Goal: Task Accomplishment & Management: Use online tool/utility

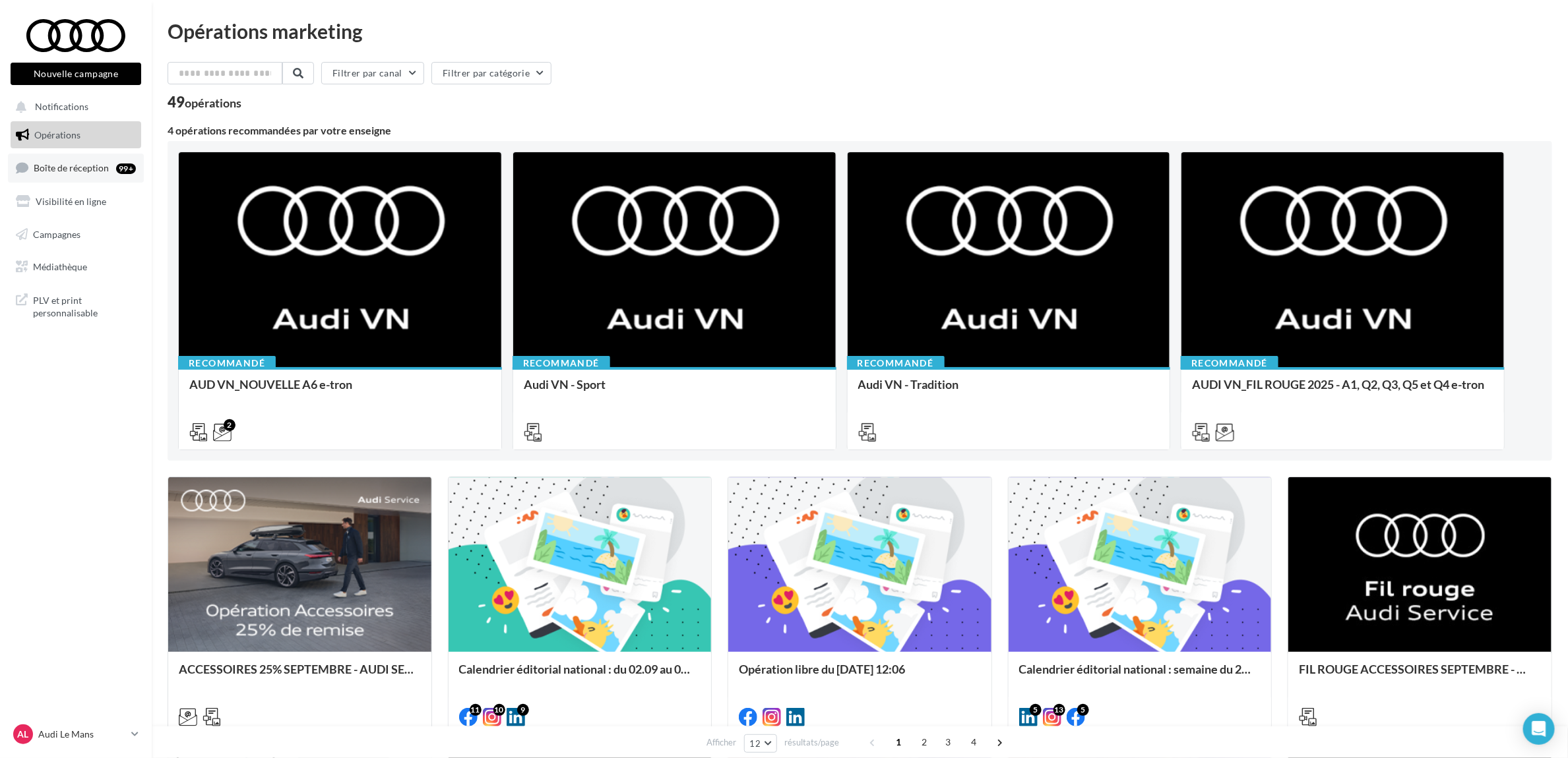
click at [71, 178] on link "Boîte de réception 99+" at bounding box center [76, 167] width 136 height 28
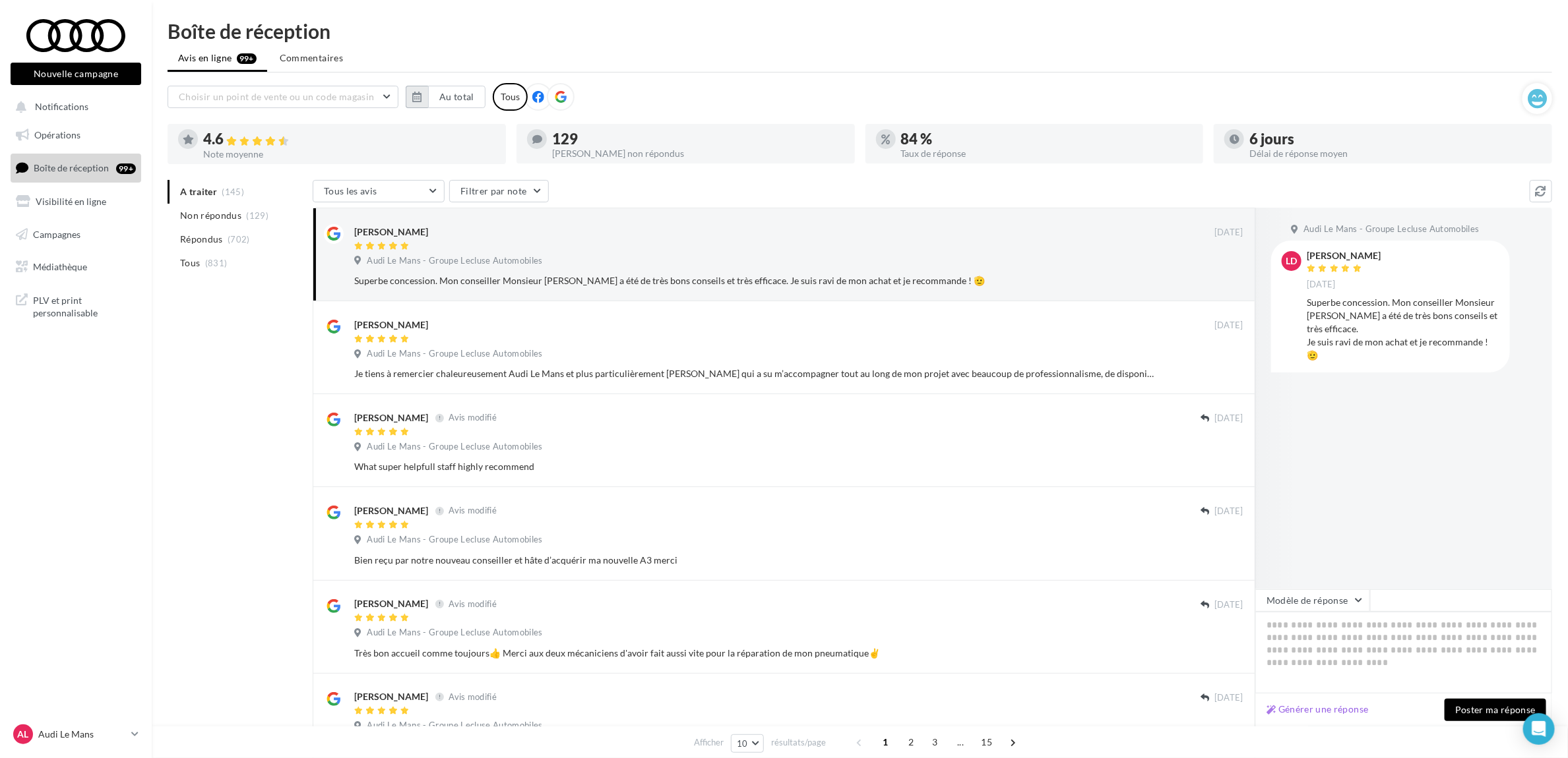
click at [424, 98] on button "button" at bounding box center [417, 97] width 23 height 23
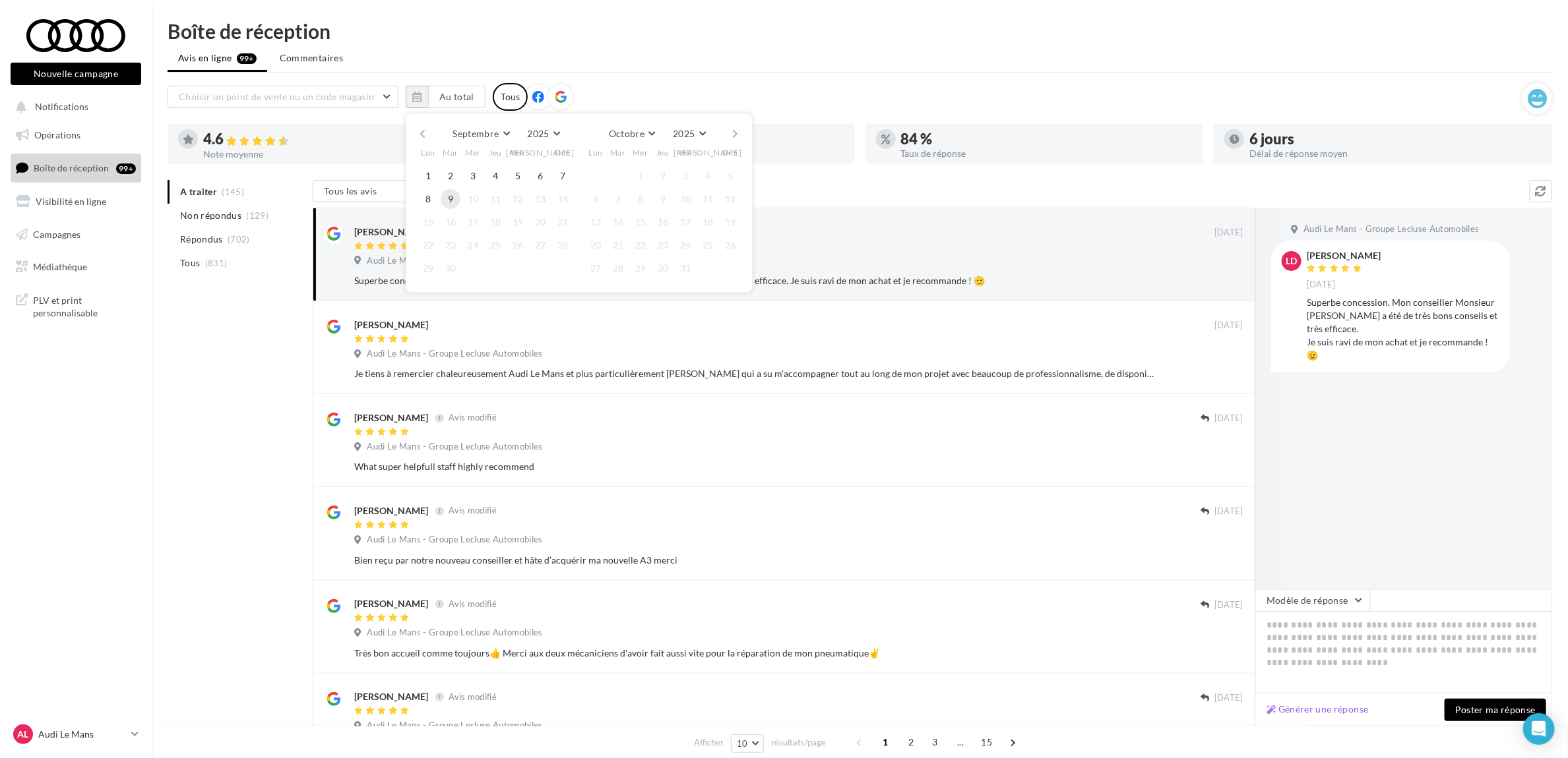
click at [456, 201] on button "9" at bounding box center [450, 199] width 20 height 20
click at [421, 119] on div "Septembre Janvier Février Mars Avril Mai Juin Juillet Août Septembre Octobre No…" at bounding box center [579, 203] width 347 height 179
click at [422, 125] on button "button" at bounding box center [422, 133] width 11 height 18
click at [426, 128] on button "button" at bounding box center [422, 133] width 11 height 18
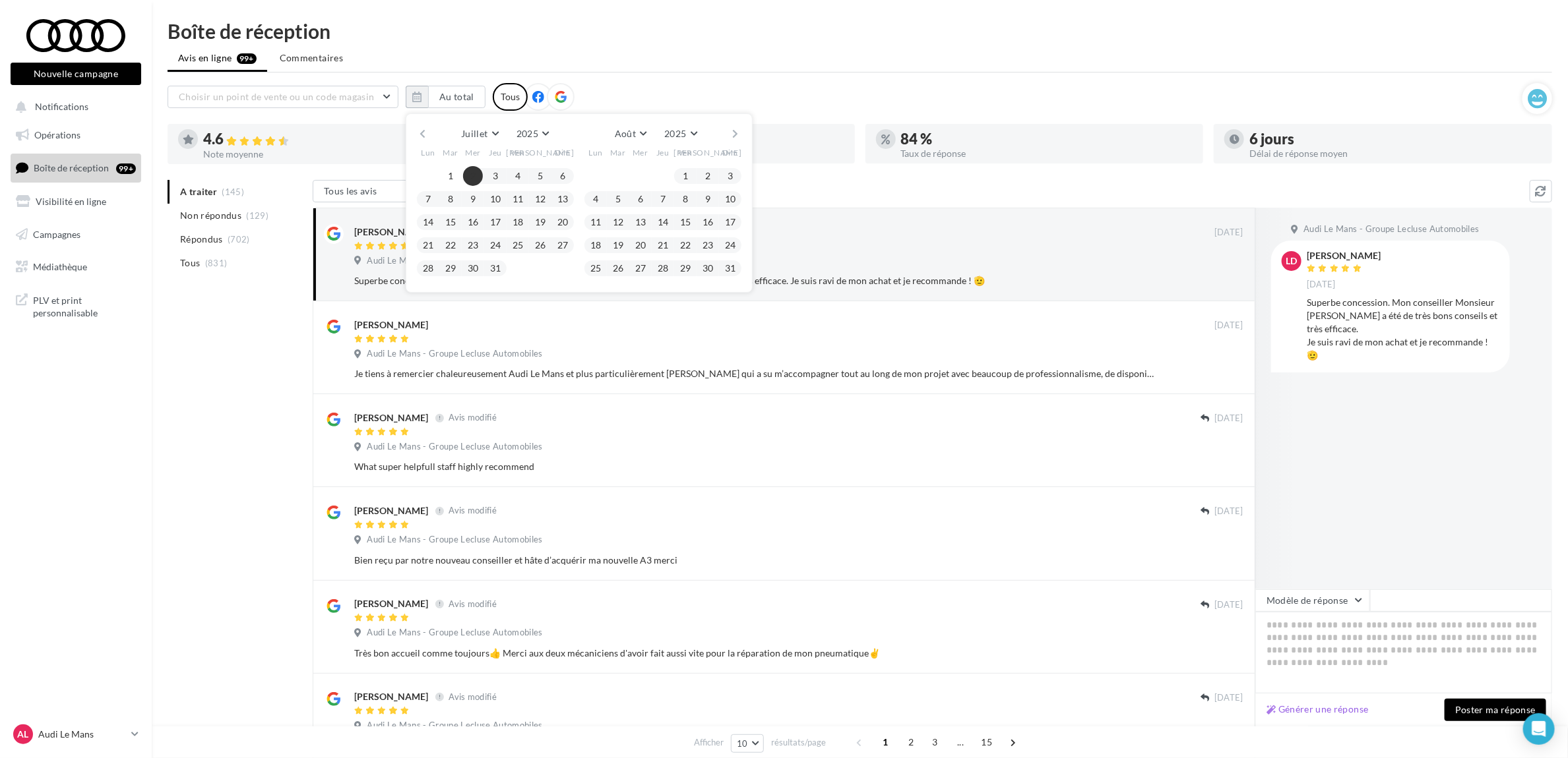
click at [459, 173] on div "1 2 3 4 5 6 7 8 9 10 11 12 13 14 15 16 17 18 19 20 21" at bounding box center [496, 223] width 157 height 116
click at [459, 173] on button "1" at bounding box center [450, 175] width 20 height 20
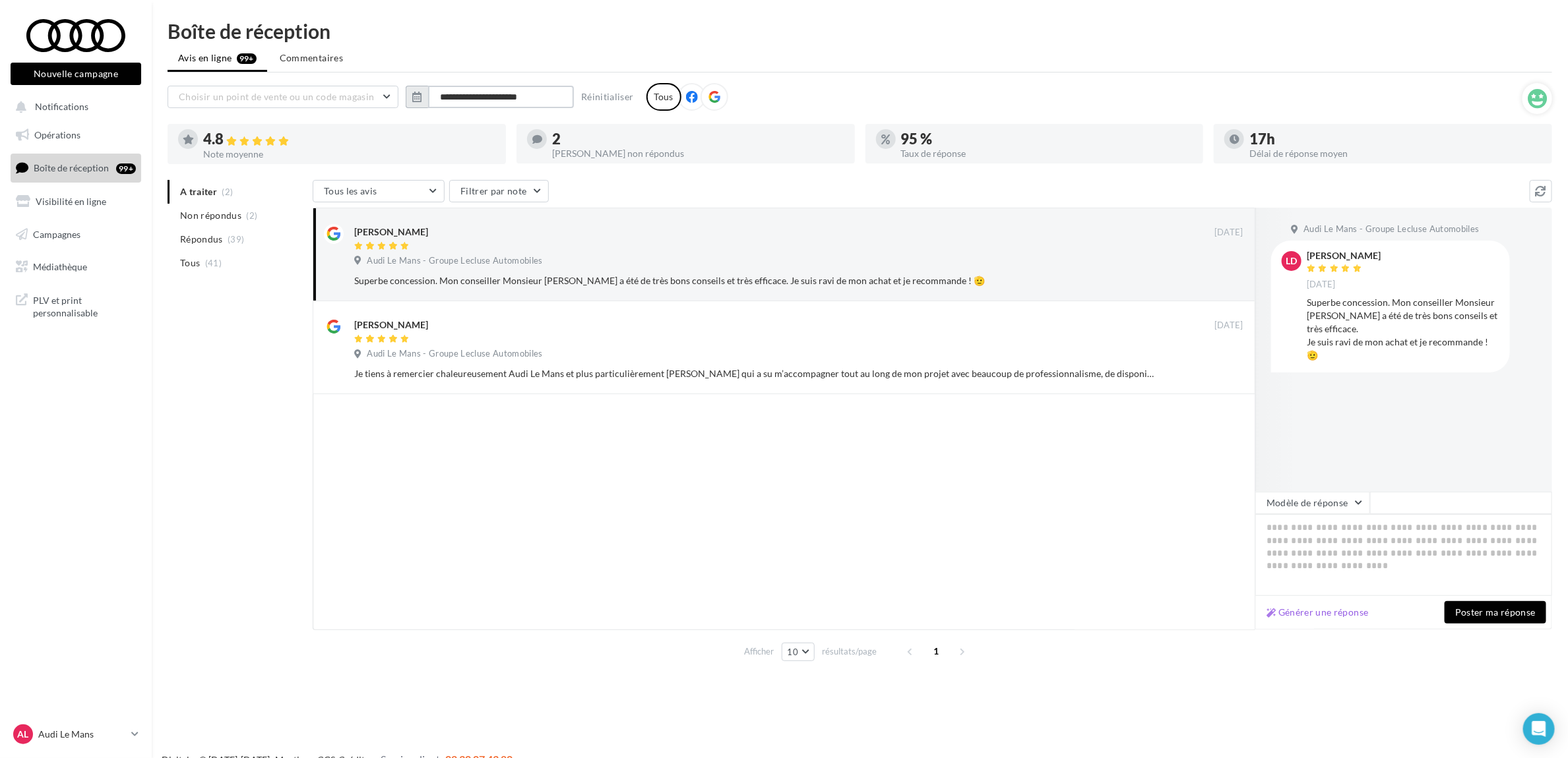
click at [496, 100] on input "**********" at bounding box center [500, 97] width 146 height 23
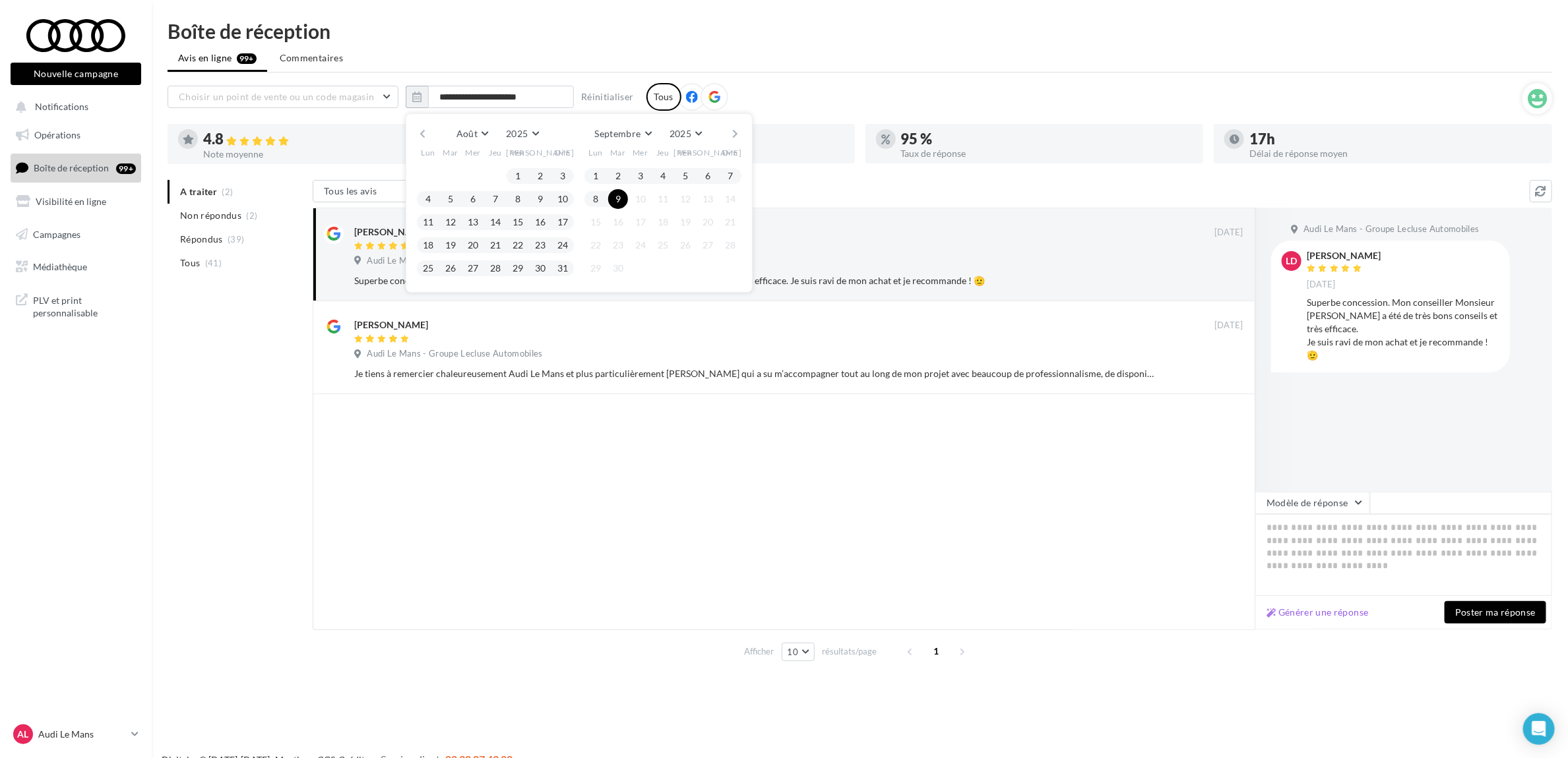
click at [422, 126] on button "button" at bounding box center [422, 133] width 11 height 18
click at [430, 292] on button "30" at bounding box center [428, 291] width 20 height 20
click at [426, 132] on button "button" at bounding box center [422, 133] width 11 height 18
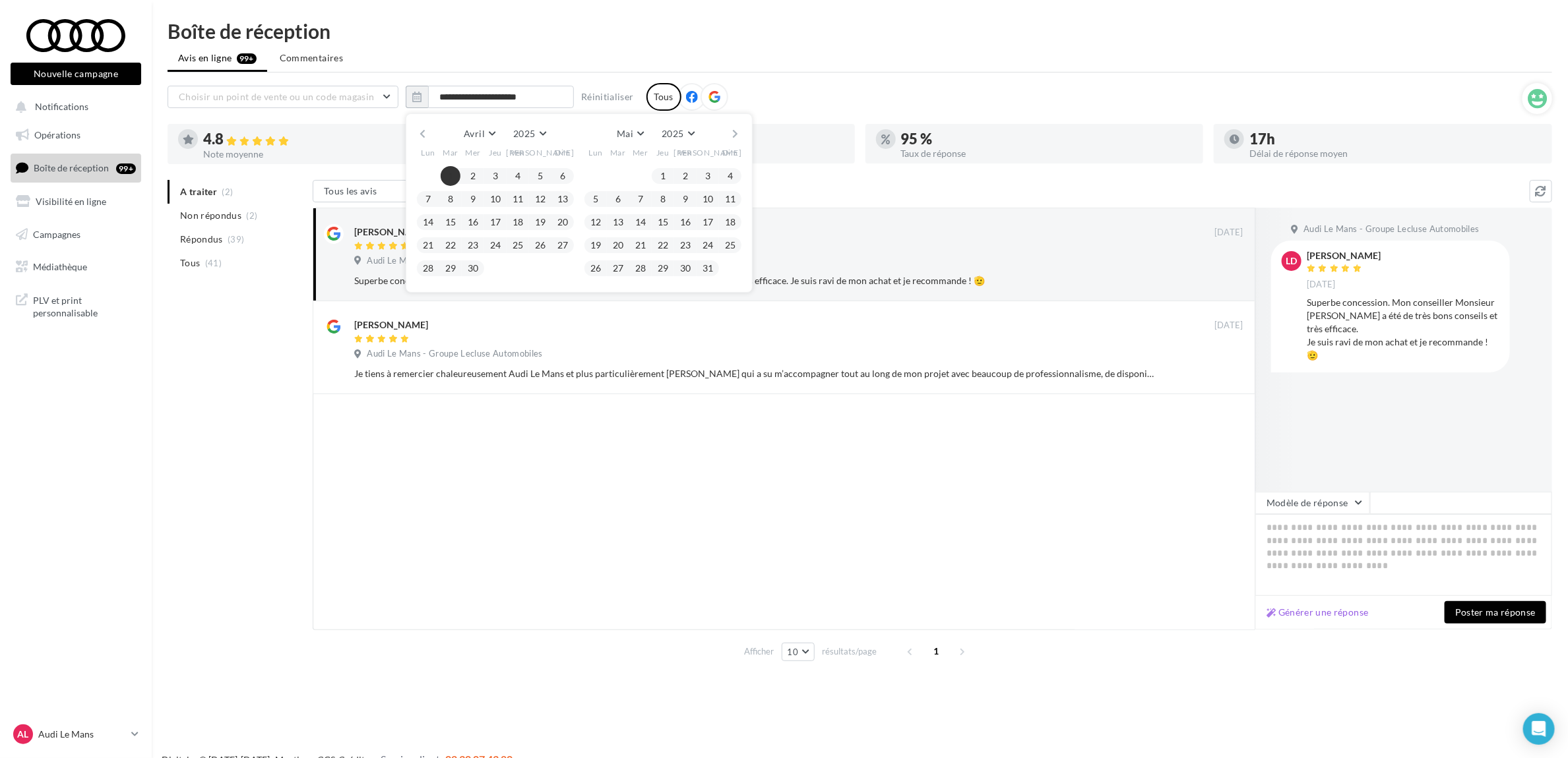
click at [448, 172] on button "1" at bounding box center [450, 175] width 20 height 20
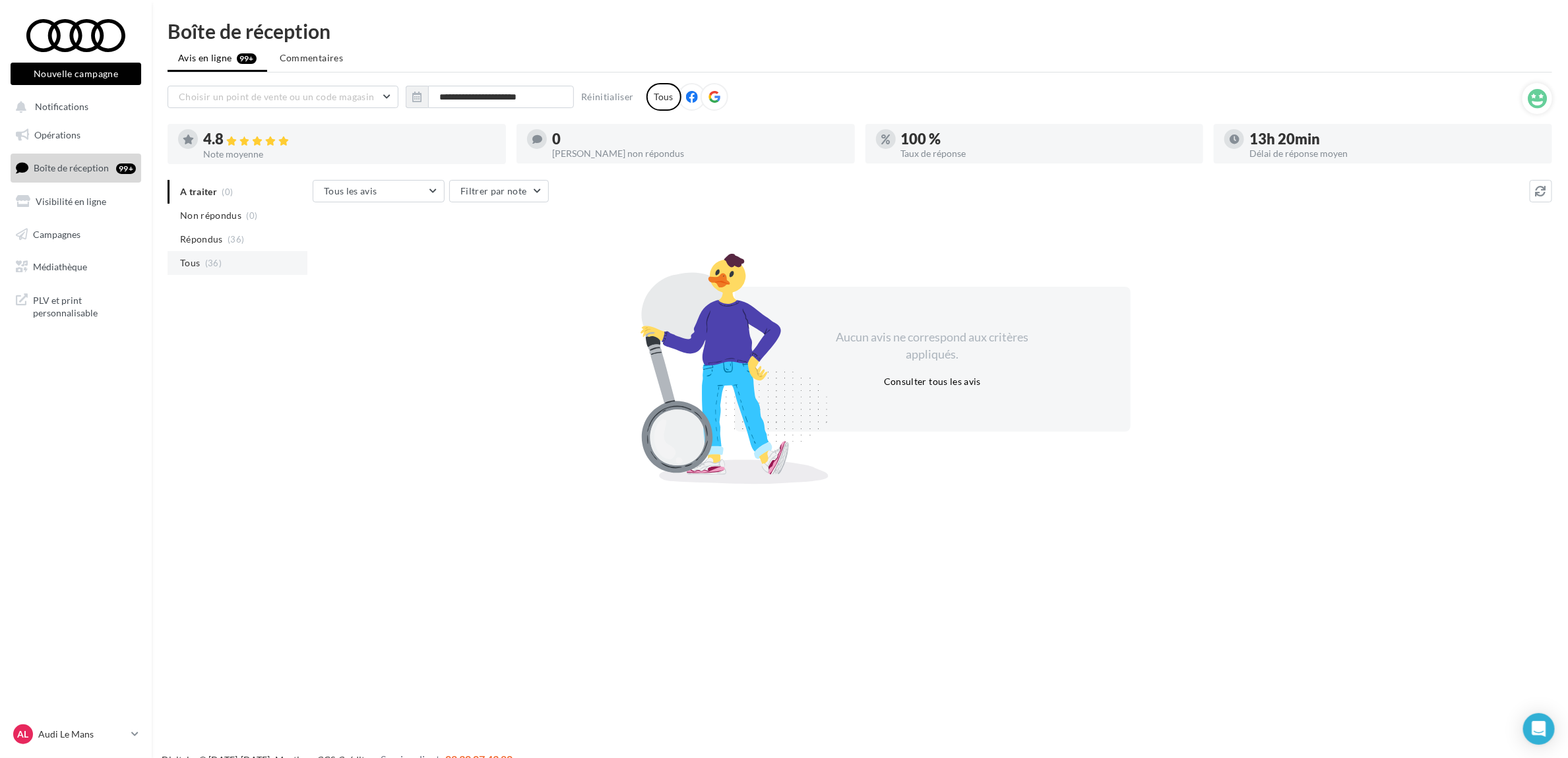
click at [205, 258] on span "(36)" at bounding box center [213, 263] width 17 height 10
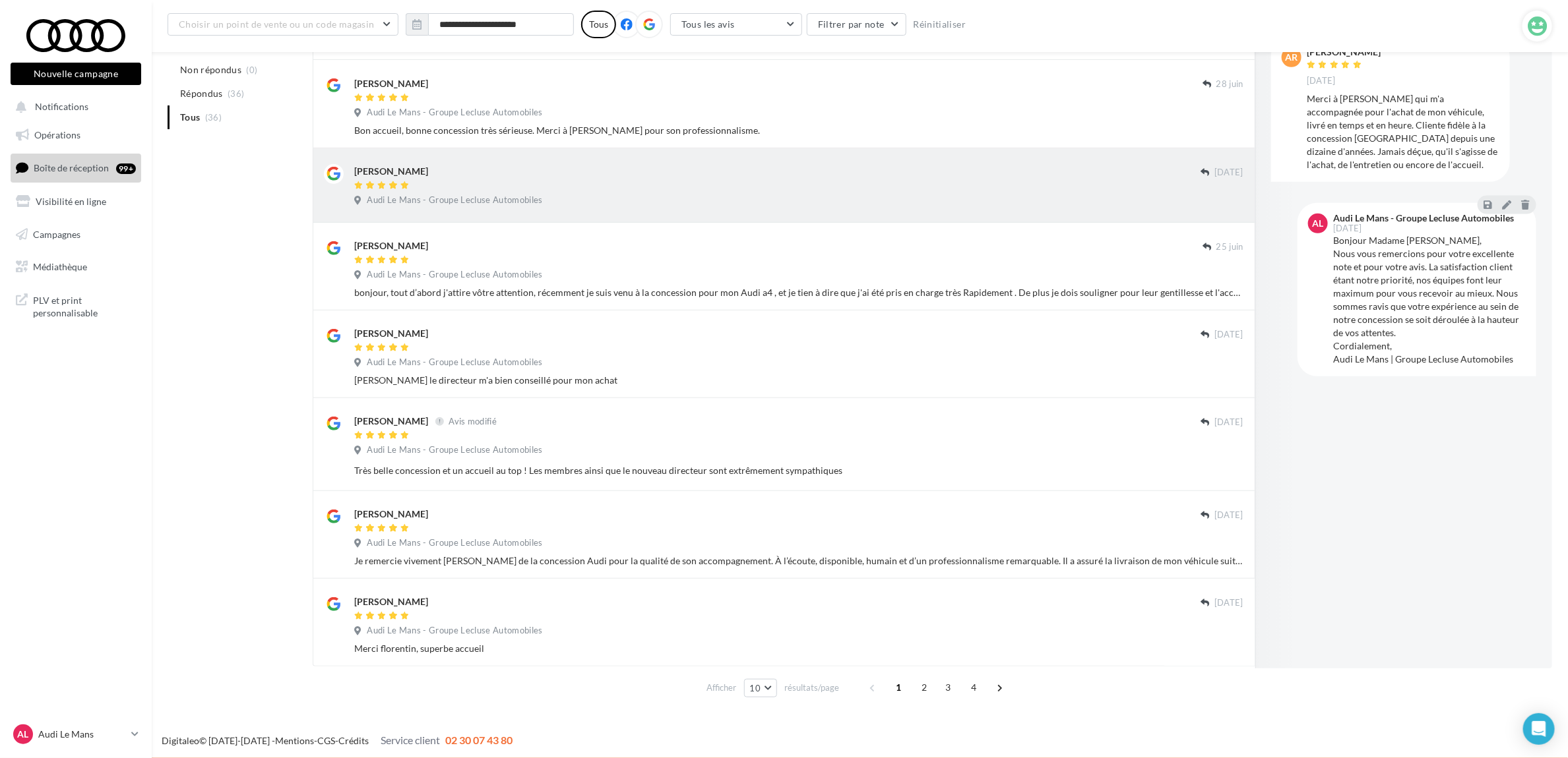
scroll to position [430, 0]
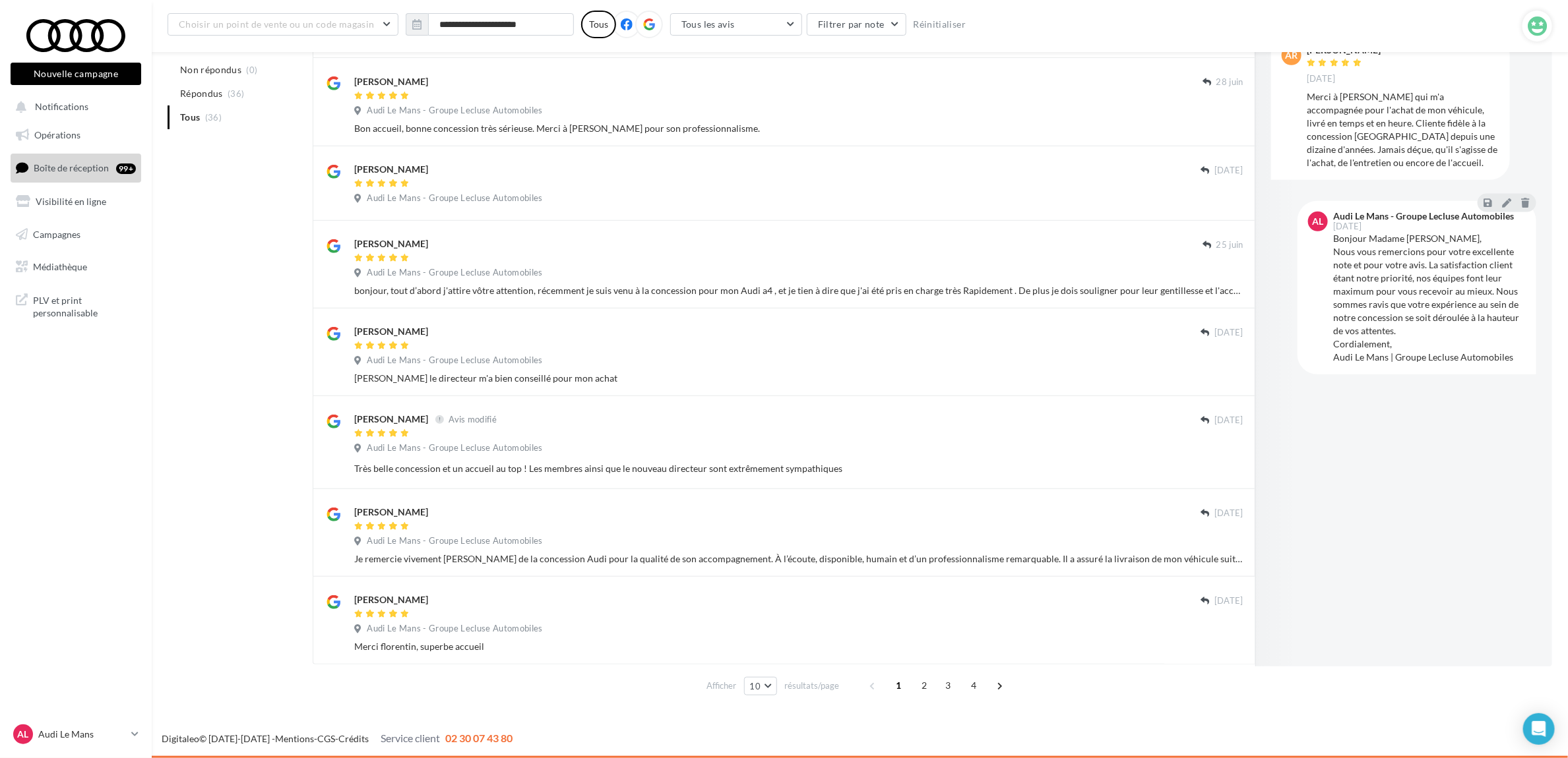
drag, startPoint x: 747, startPoint y: 703, endPoint x: 749, endPoint y: 696, distance: 7.3
click at [747, 703] on div "Nouvelle campagne Nouvelle campagne Notifications Opérations Boîte de réception…" at bounding box center [784, 175] width 1568 height 1166
click at [749, 696] on button "10" at bounding box center [761, 686] width 34 height 18
click at [769, 669] on button "50" at bounding box center [790, 662] width 92 height 23
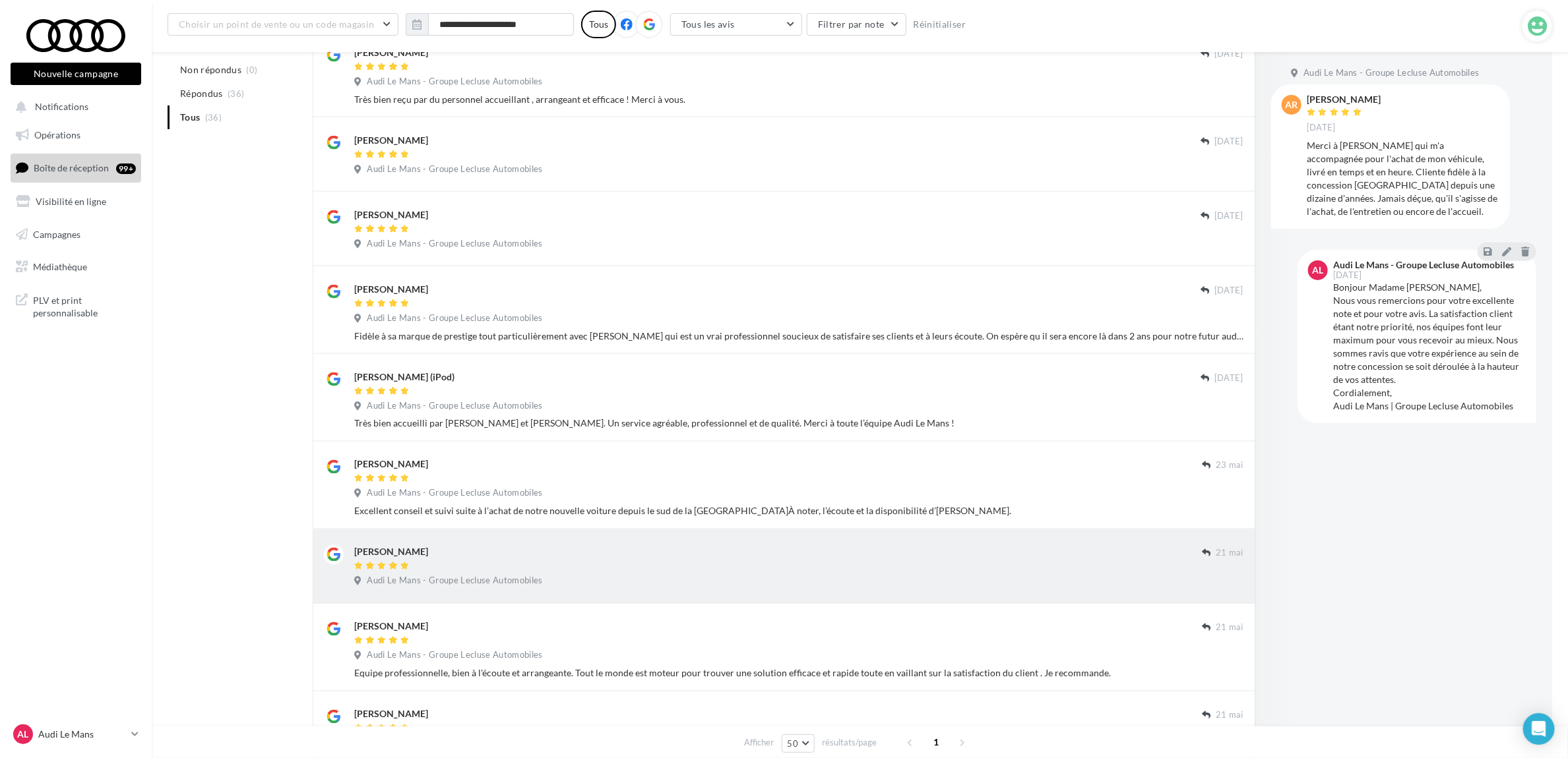
scroll to position [1181, 0]
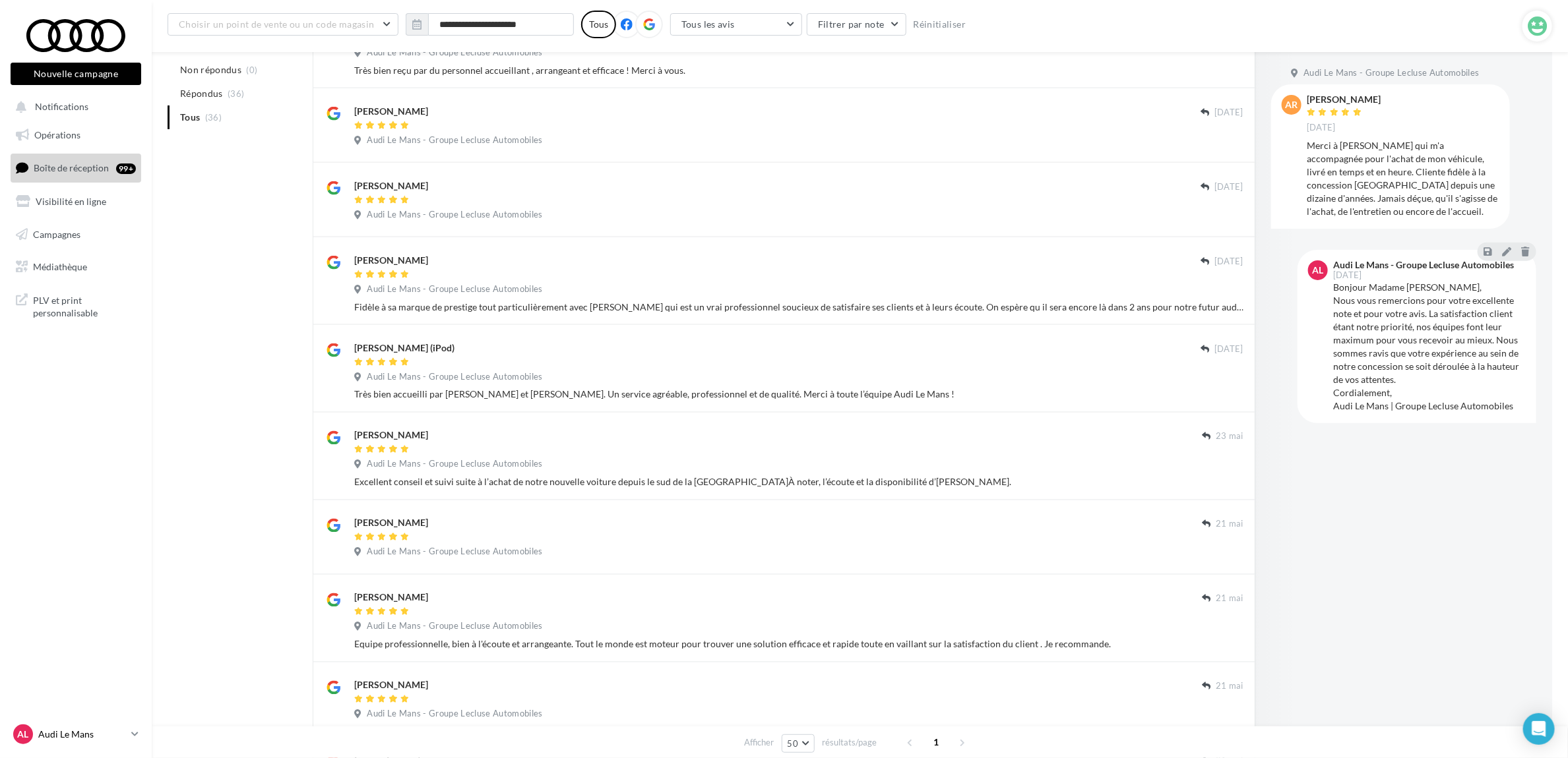
click at [117, 730] on p "Audi Le Mans" at bounding box center [83, 734] width 88 height 13
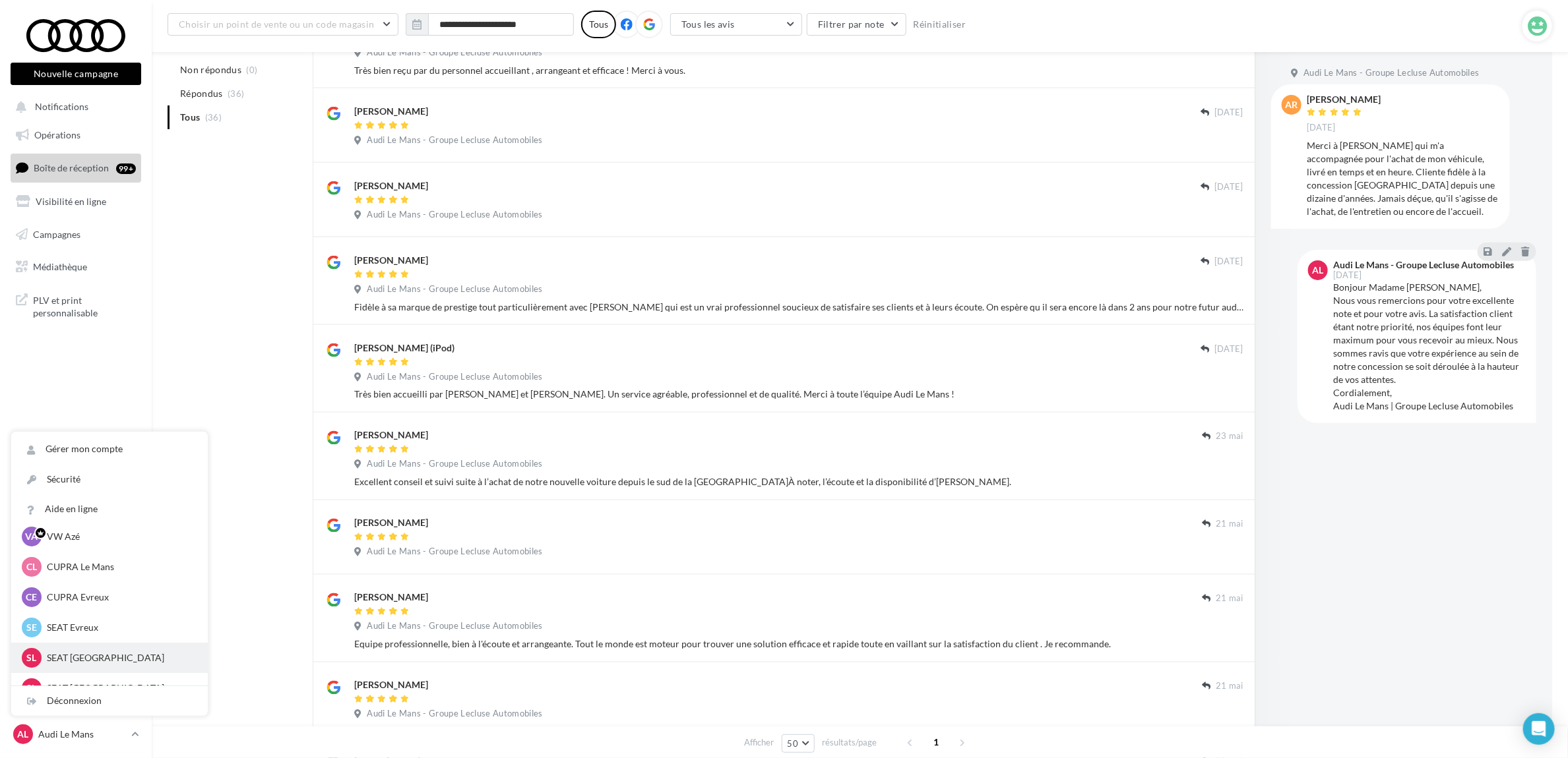
scroll to position [0, 0]
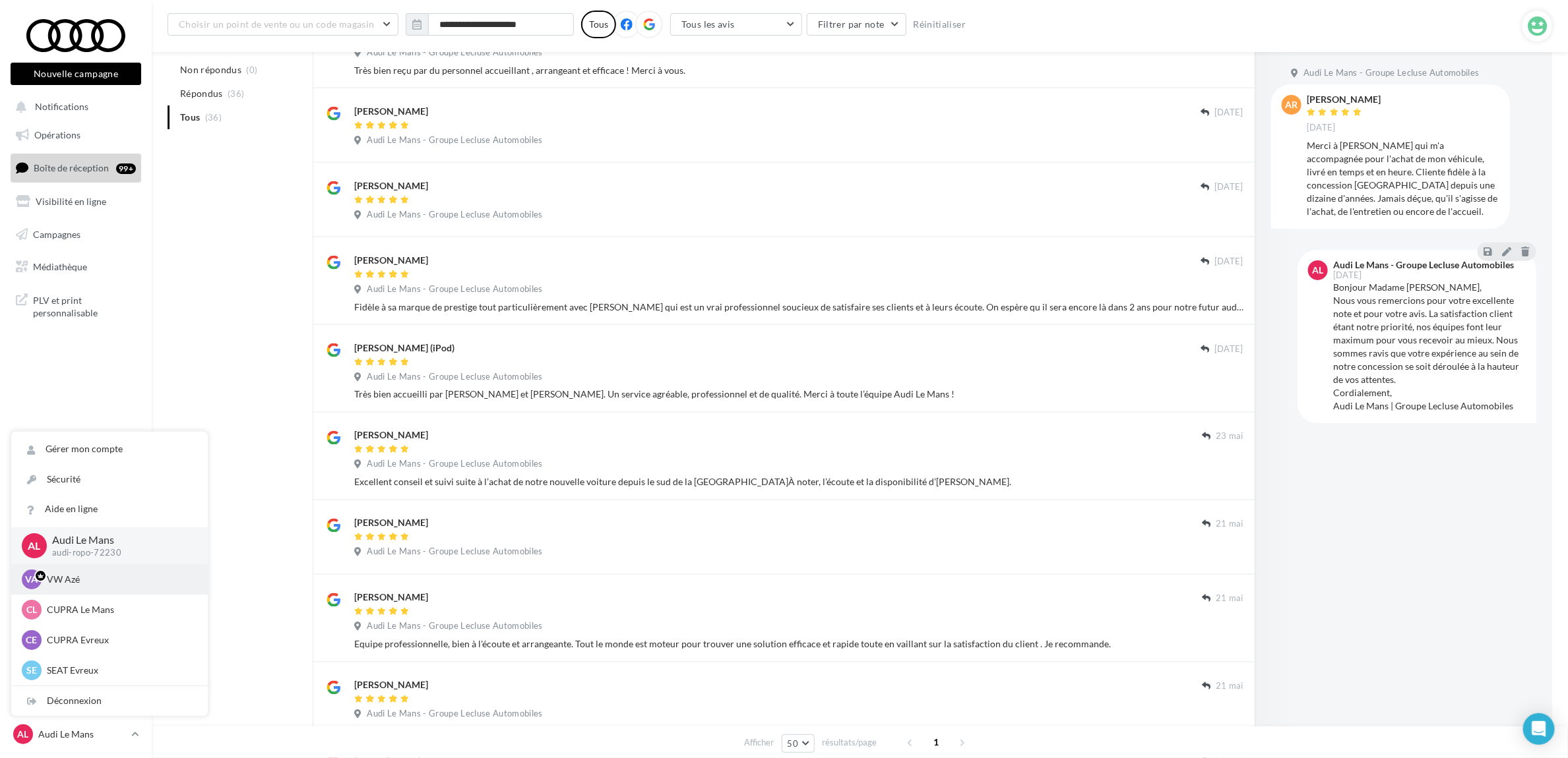
click at [65, 577] on p "VW Azé" at bounding box center [120, 580] width 145 height 13
